Goal: Task Accomplishment & Management: Manage account settings

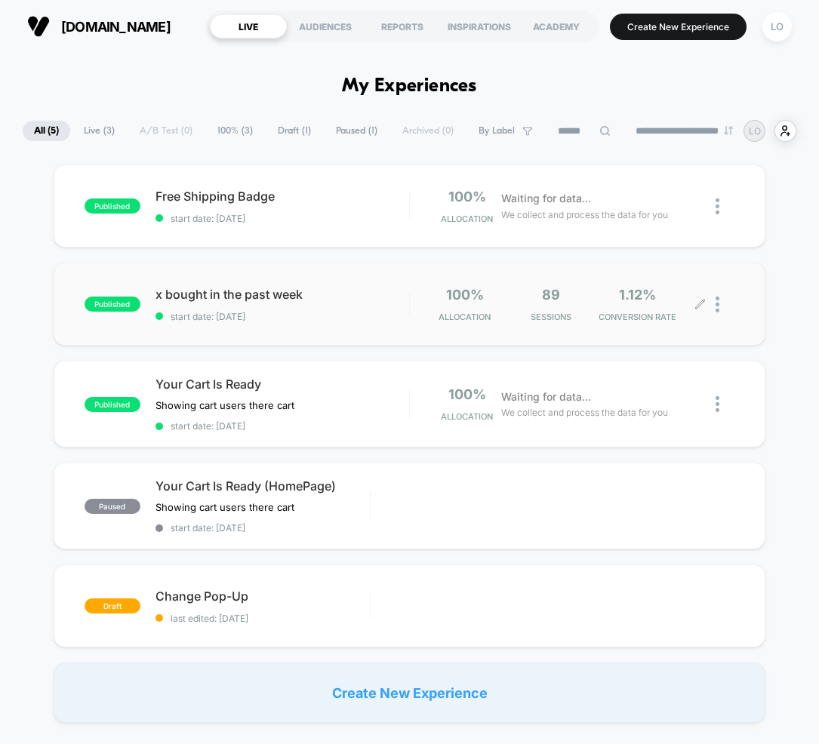
click at [706, 307] on icon at bounding box center [700, 304] width 11 height 11
click at [735, 298] on div at bounding box center [718, 304] width 35 height 35
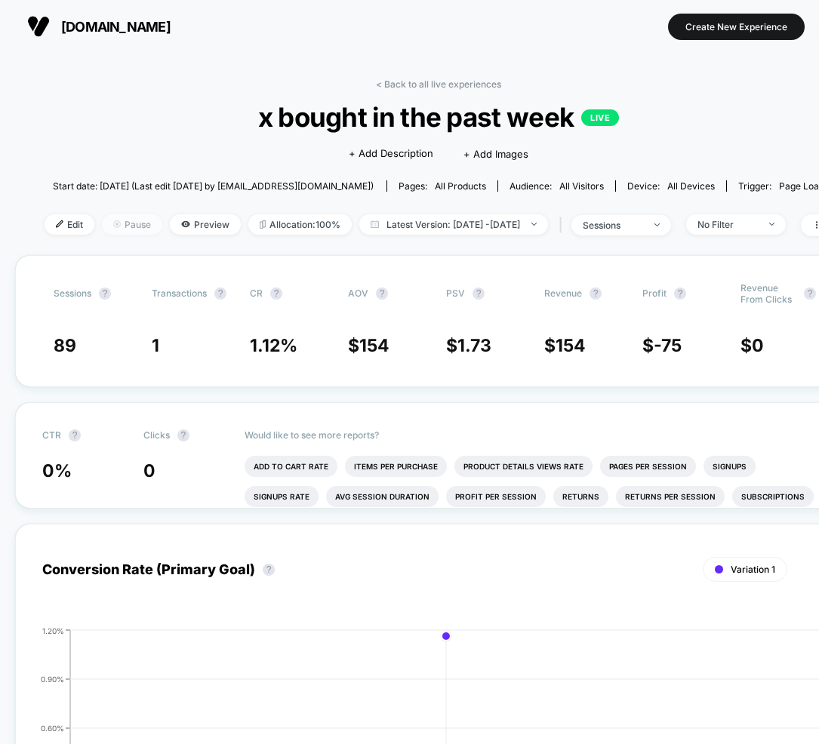
click at [123, 229] on span "Pause" at bounding box center [132, 224] width 60 height 20
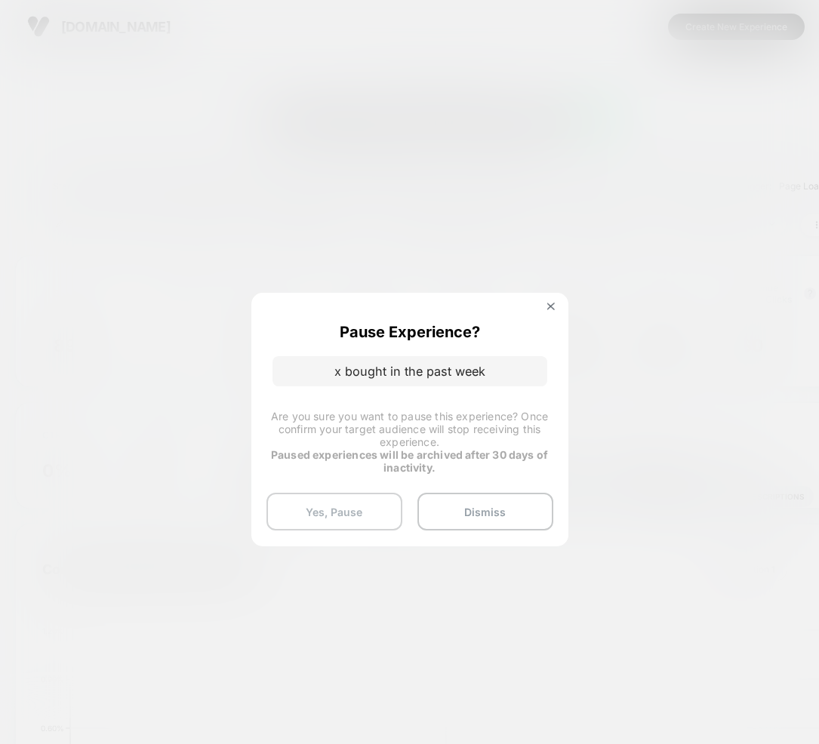
click at [370, 522] on button "Yes, Pause" at bounding box center [335, 512] width 136 height 38
